Goal: Navigation & Orientation: Find specific page/section

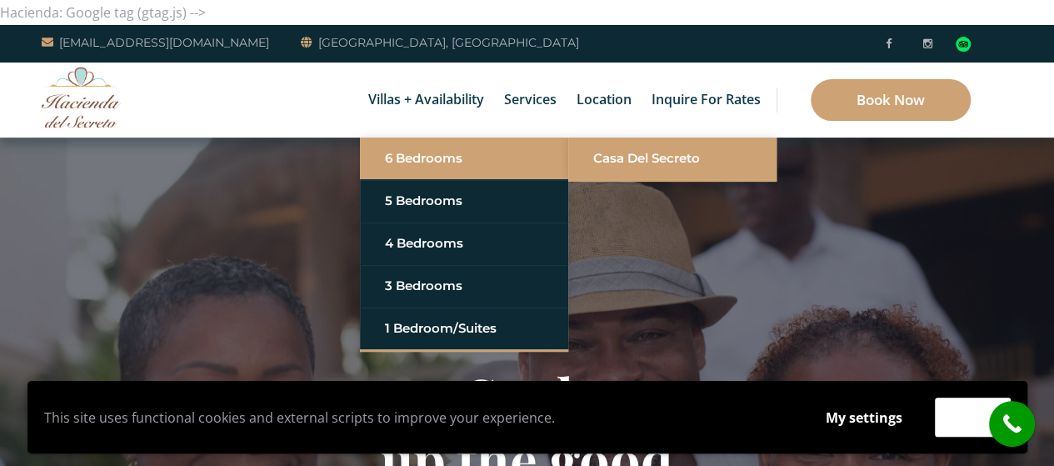
click at [605, 157] on link "Casa del Secreto" at bounding box center [672, 158] width 158 height 30
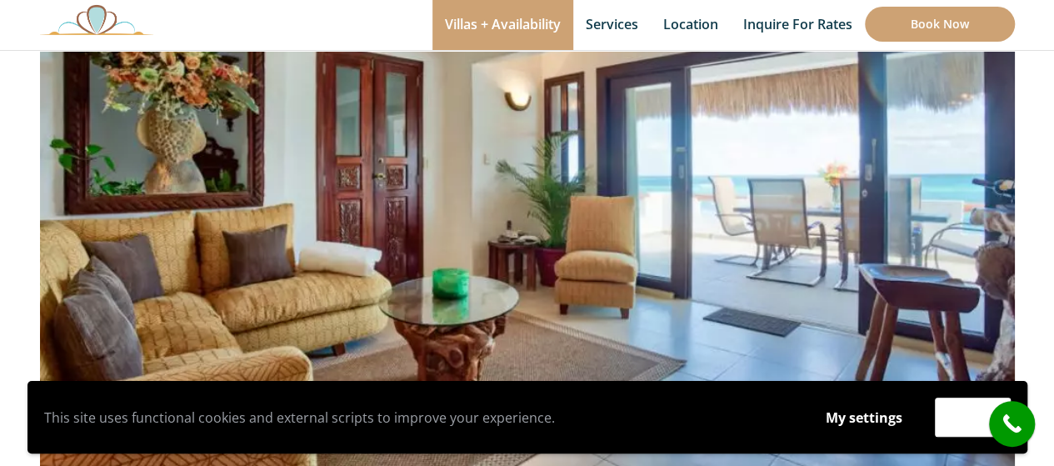
scroll to position [245, 0]
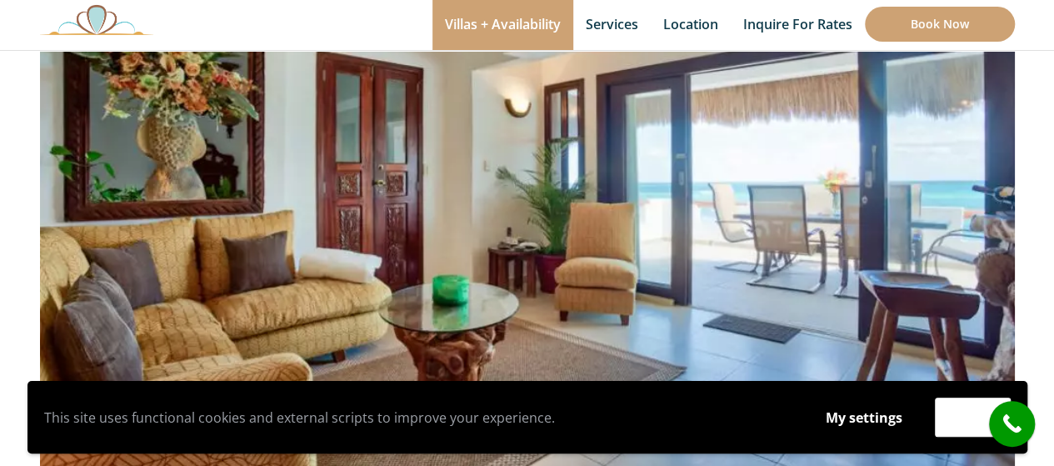
click at [954, 269] on img at bounding box center [527, 178] width 974 height 650
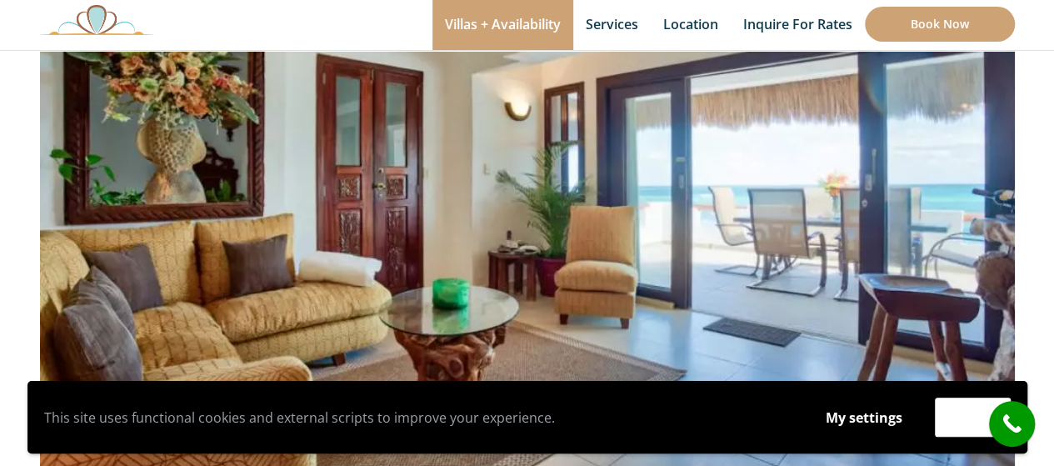
scroll to position [236, 0]
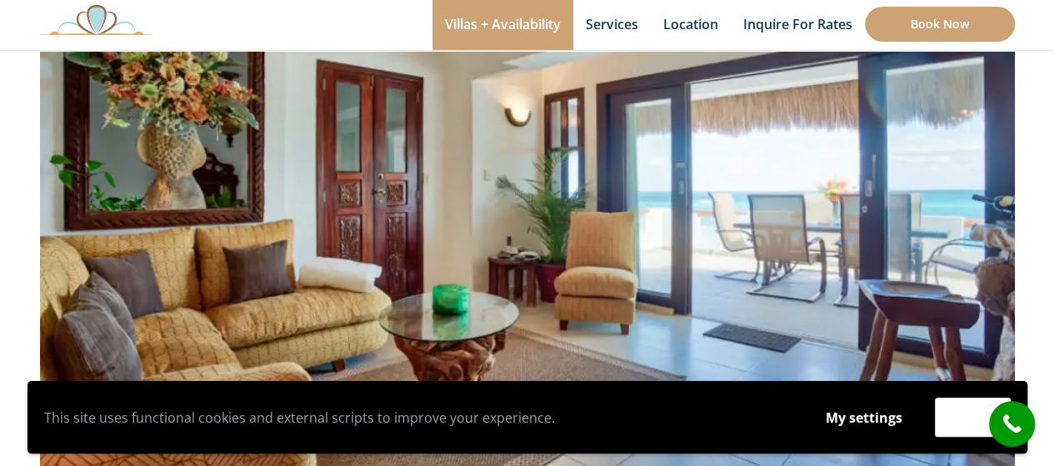
click at [931, 214] on img at bounding box center [527, 187] width 974 height 650
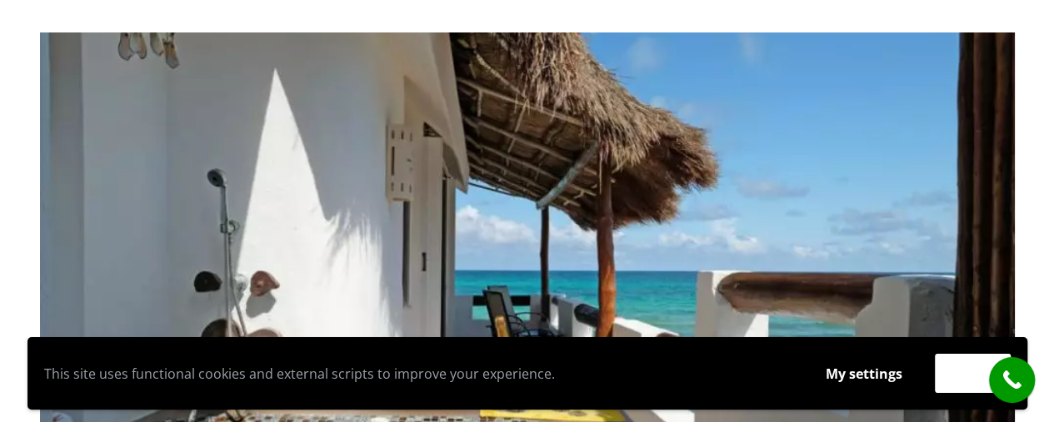
scroll to position [0, 0]
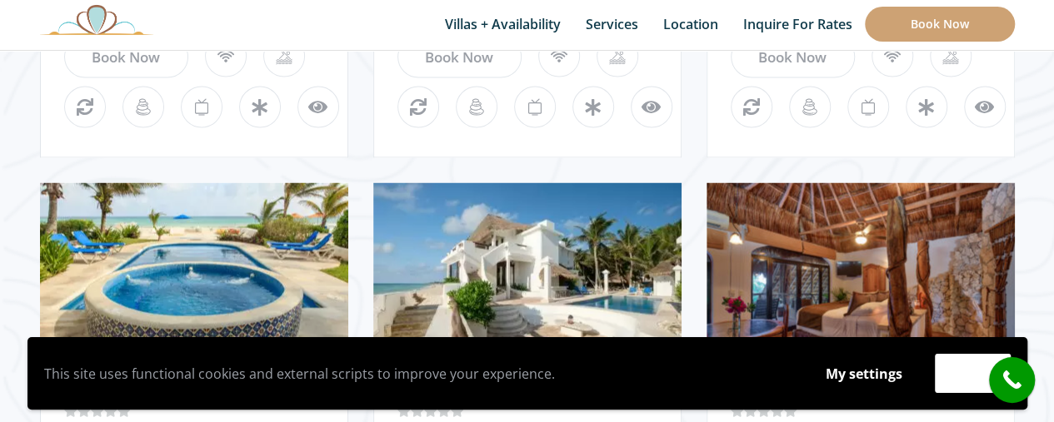
scroll to position [1471, 0]
